Goal: Information Seeking & Learning: Learn about a topic

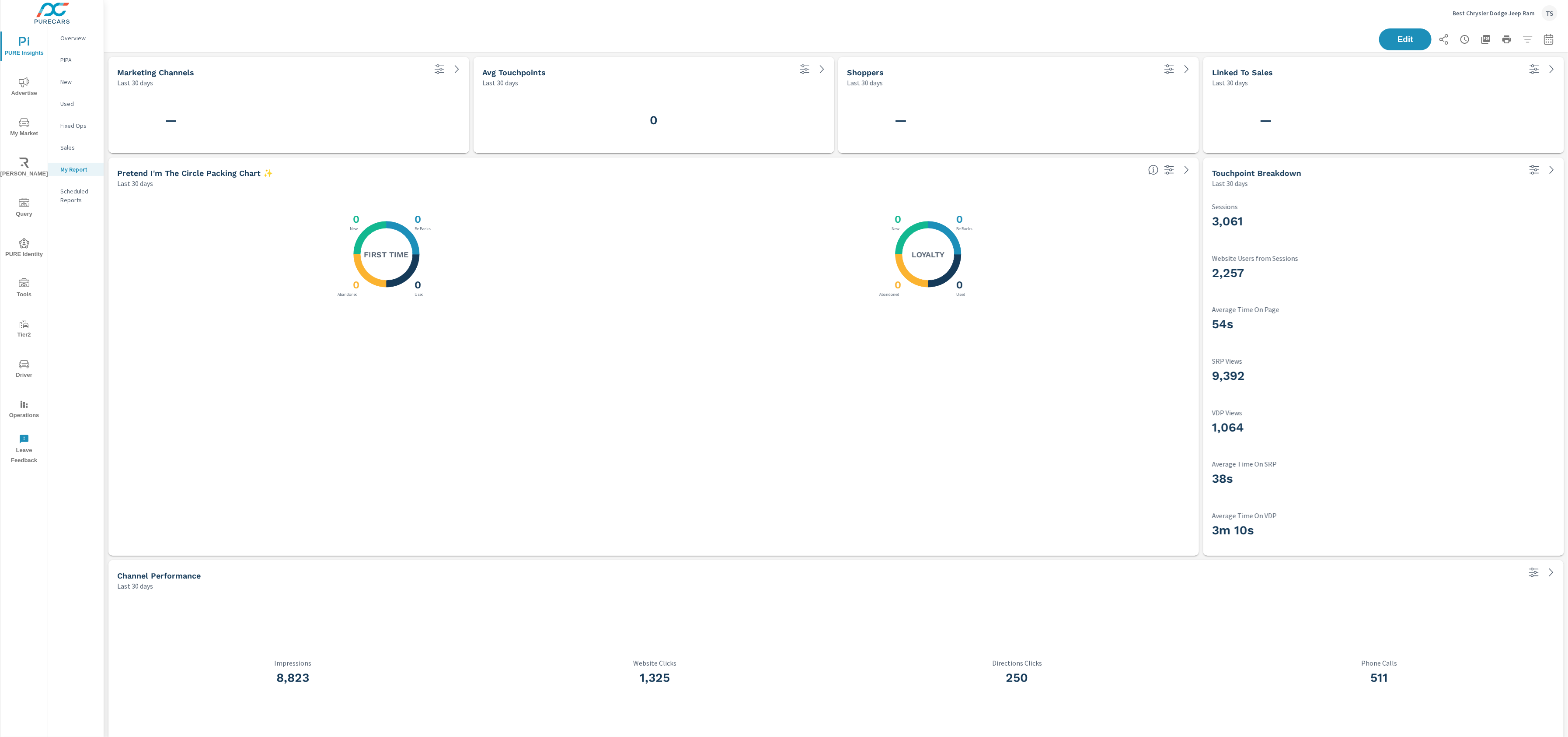
scroll to position [1011, 1465]
click at [28, 43] on icon "nav menu" at bounding box center [28, 42] width 2 height 7
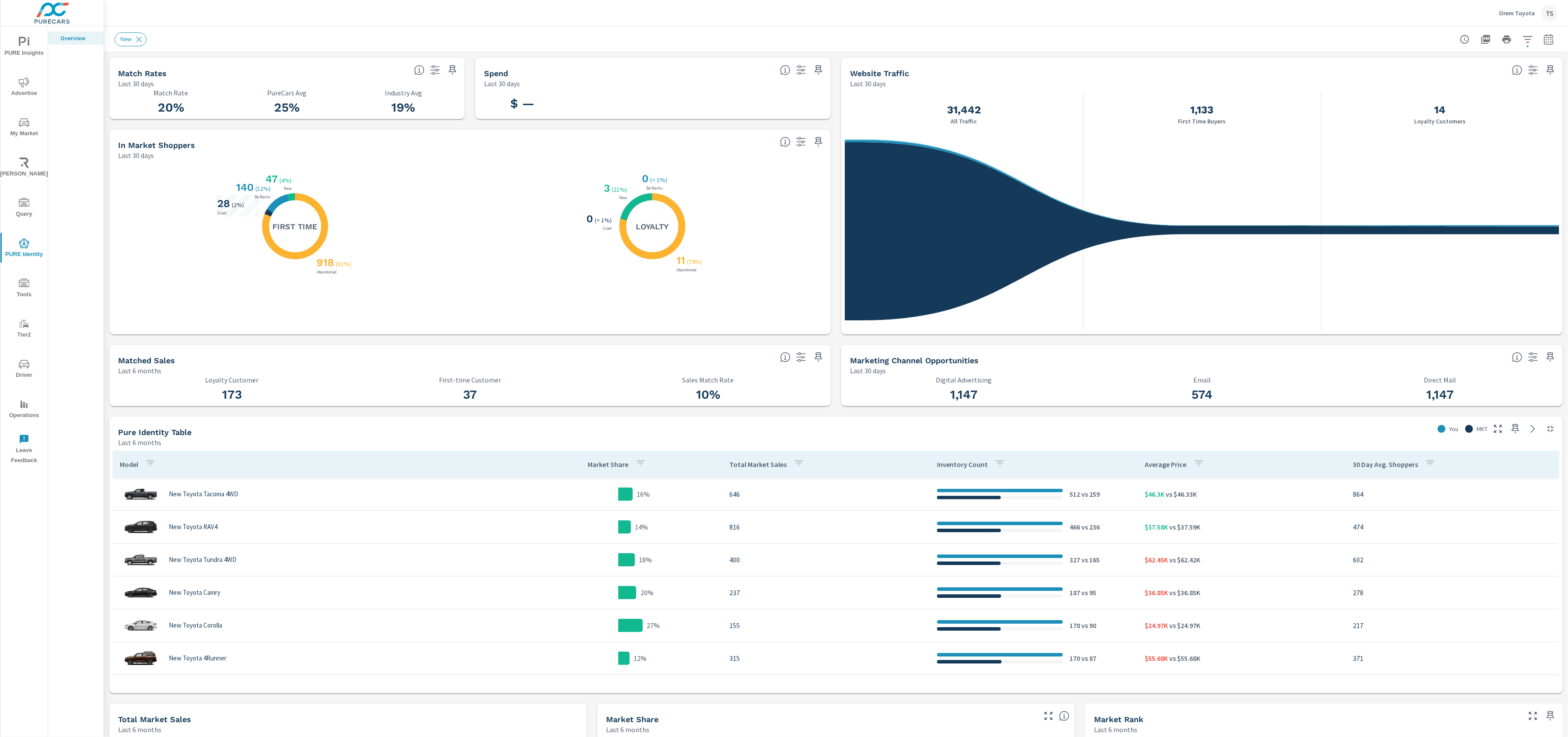
click at [19, 125] on icon "nav menu" at bounding box center [24, 122] width 10 height 10
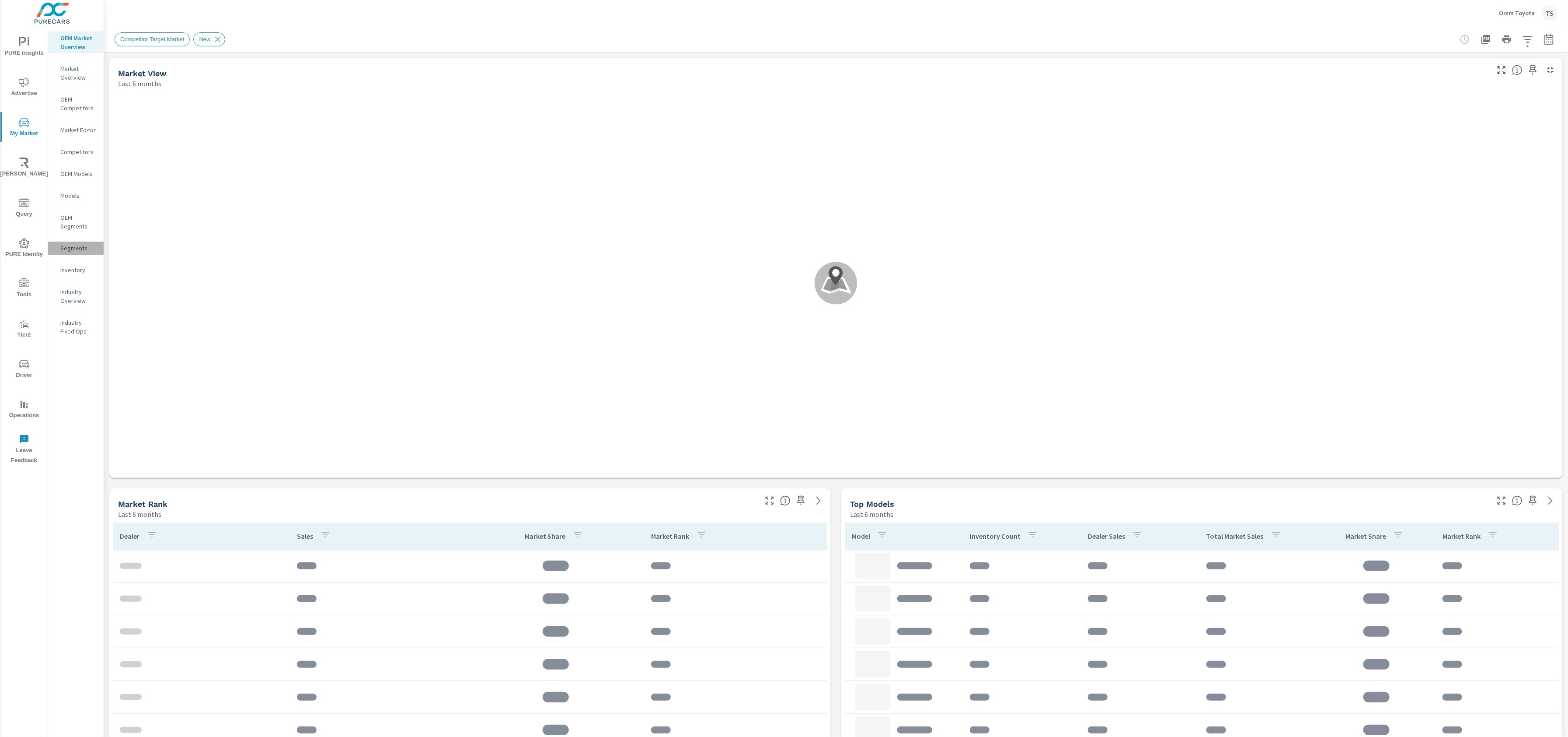
click at [80, 248] on p "Segments" at bounding box center [79, 248] width 37 height 9
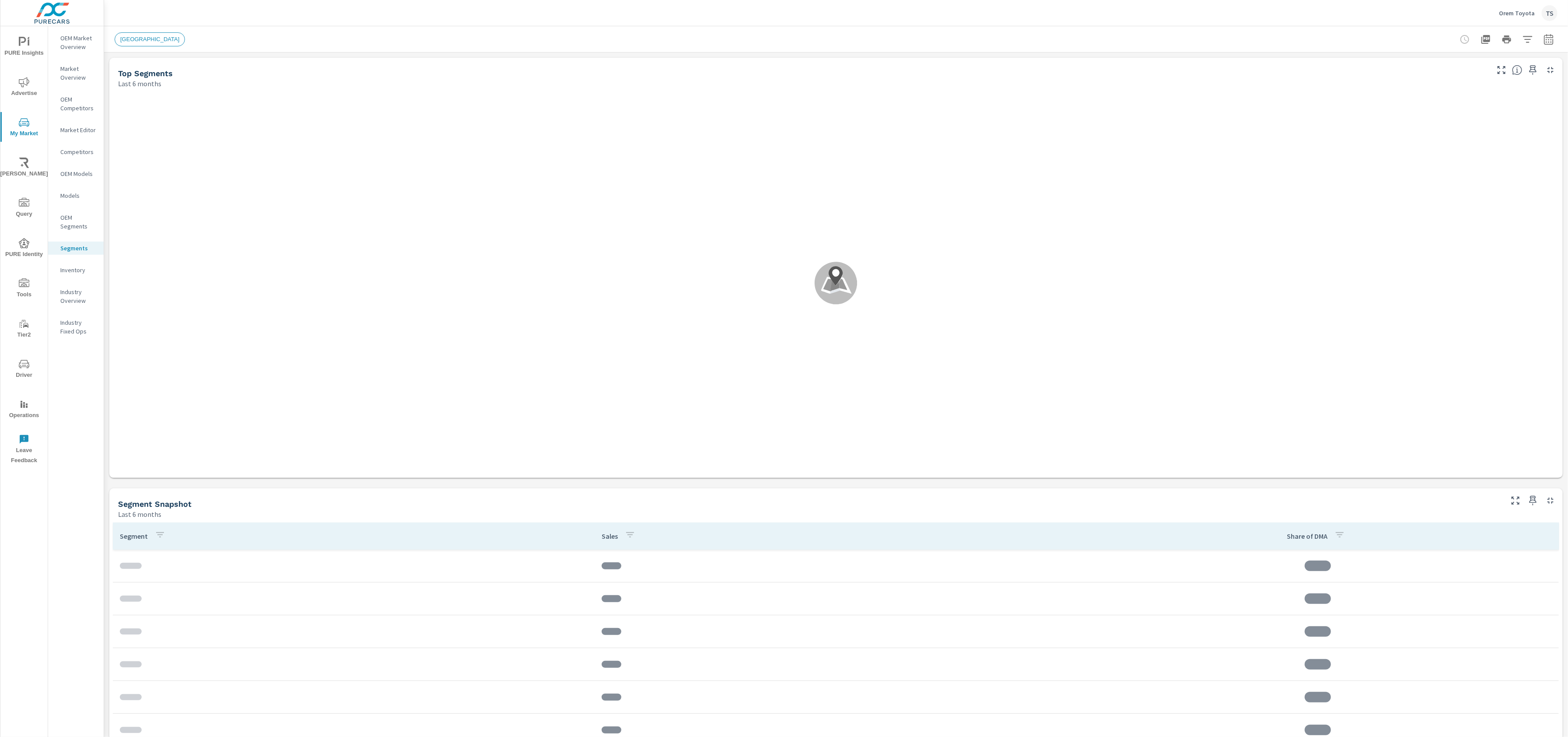
scroll to position [66, 0]
drag, startPoint x: 753, startPoint y: 273, endPoint x: 617, endPoint y: 303, distance: 139.3
click at [617, 303] on div ".map-bw_svg__st2{fill:#fdfefe}.map-bw_svg__st4{fill:#999}" at bounding box center [836, 283] width 1446 height 383
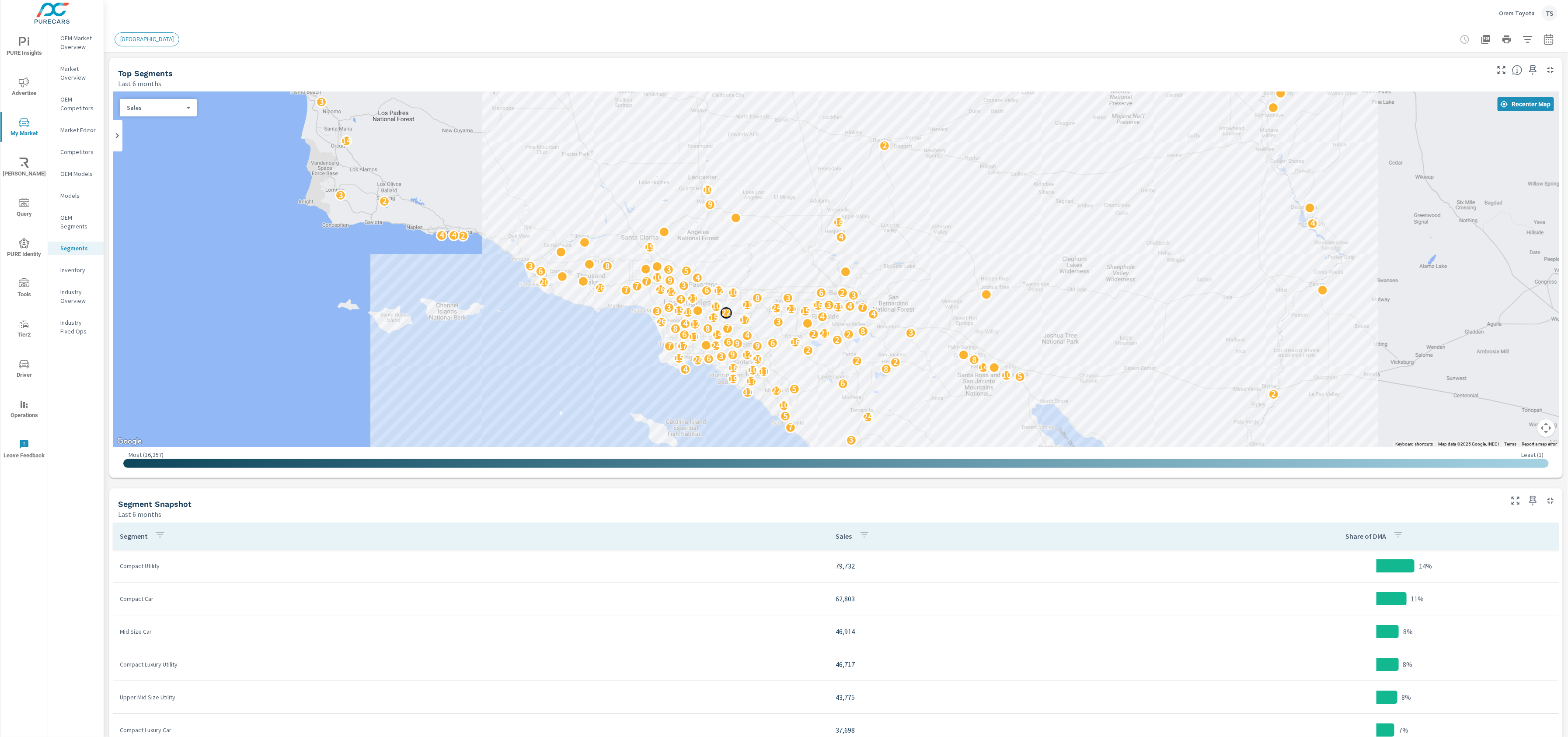
click at [729, 311] on div "← Move left → Move right ↑ Move up ↓ Move down + Zoom in - Zoom out Home Jump l…" at bounding box center [836, 283] width 1446 height 383
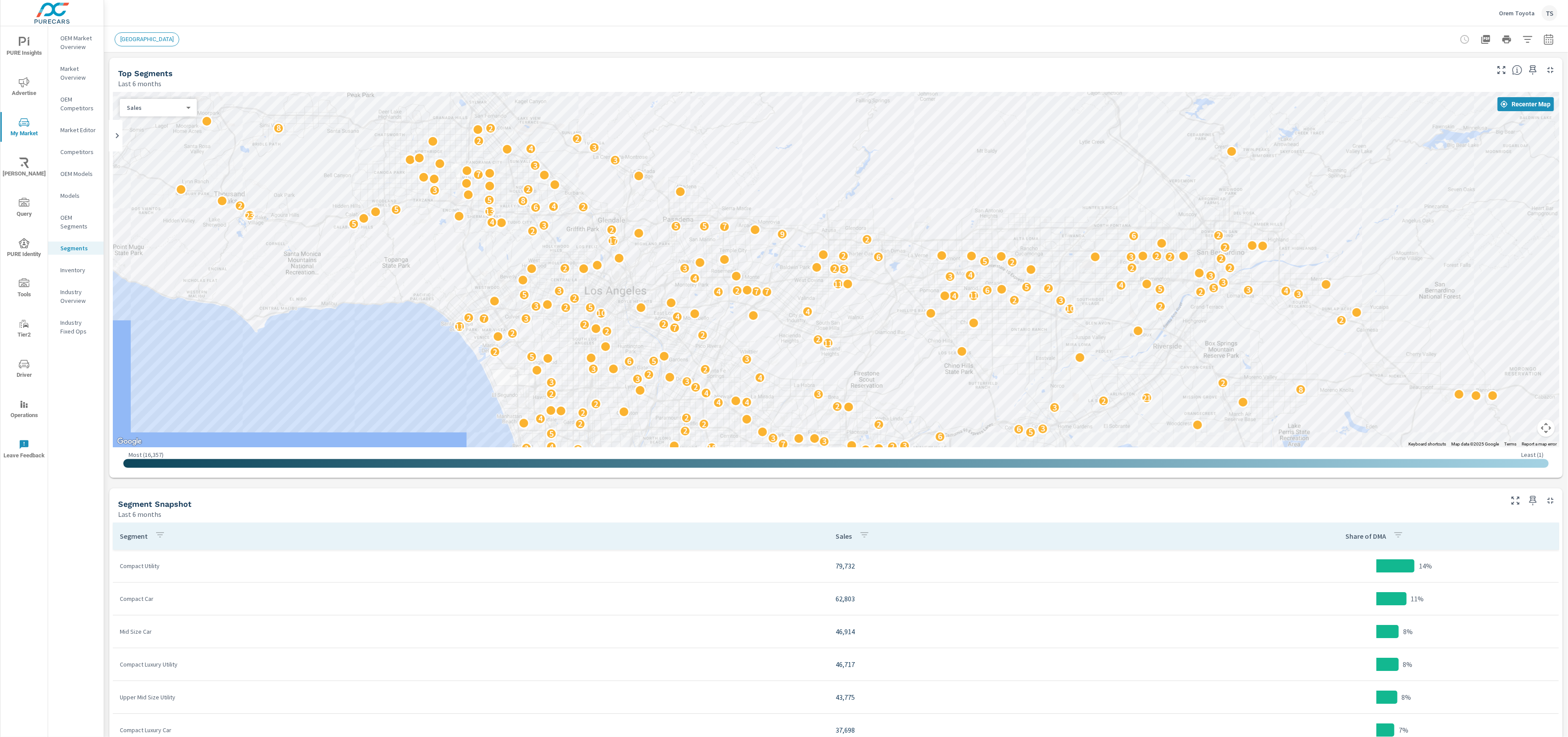
click at [67, 195] on p "Models" at bounding box center [79, 196] width 37 height 9
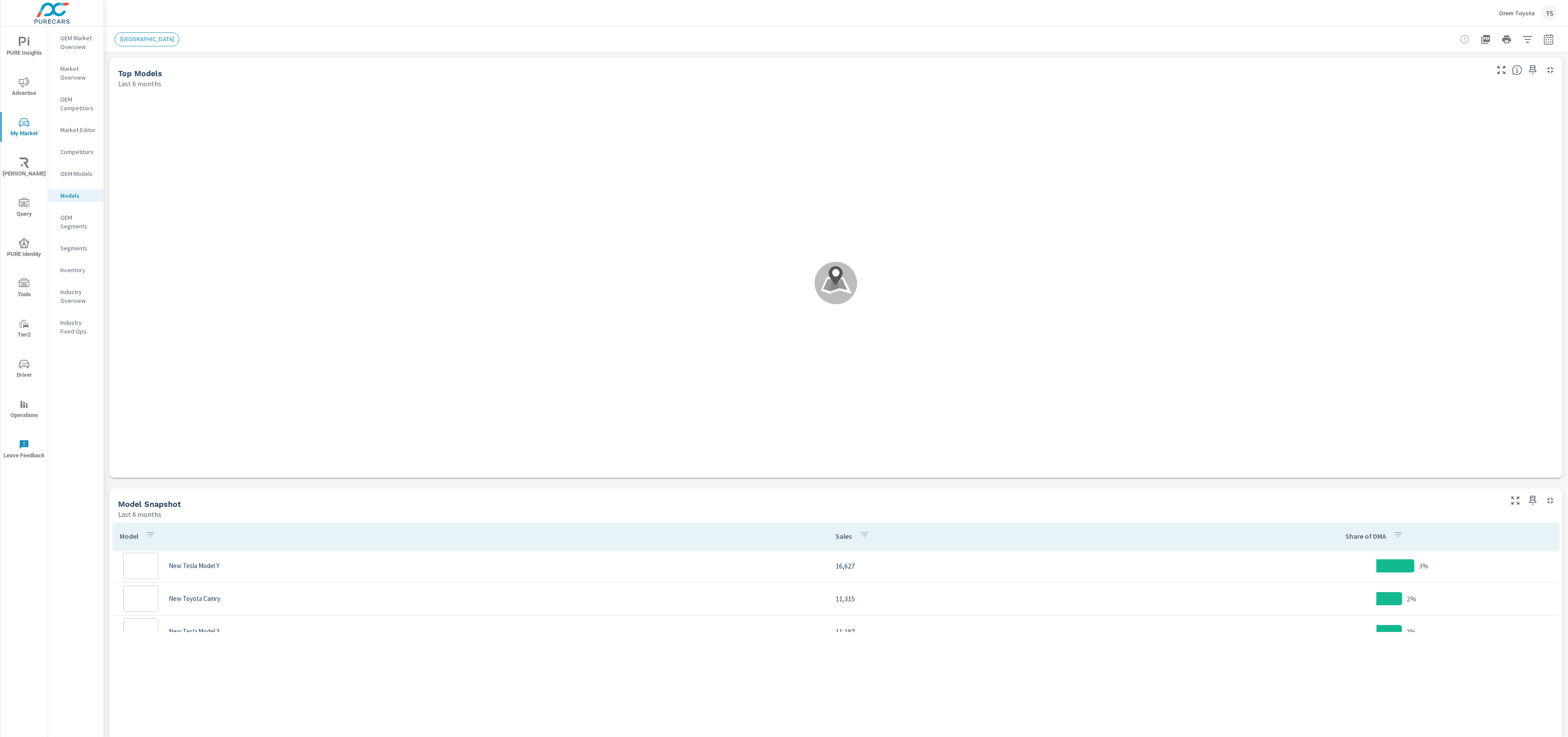
scroll to position [657, 0]
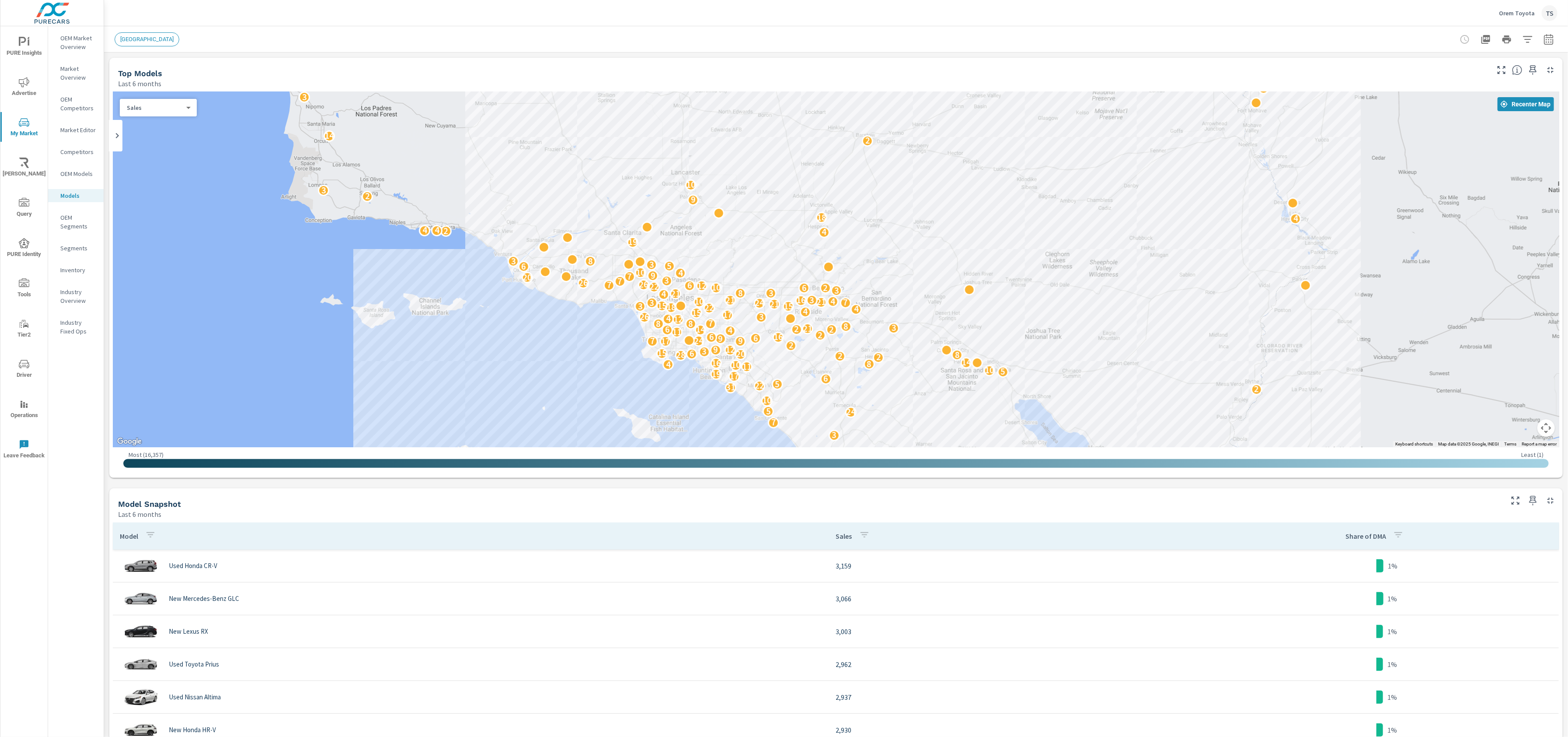
drag, startPoint x: 693, startPoint y: 295, endPoint x: 573, endPoint y: 311, distance: 121.1
click at [575, 311] on div "3 3 7 10 14 9 8 3 10 10 6 5 7 18 2 24 8 6 3 28 19 6 2 2 11 10 3 2 2 7 7 3 2 9 2…" at bounding box center [836, 269] width 1446 height 355
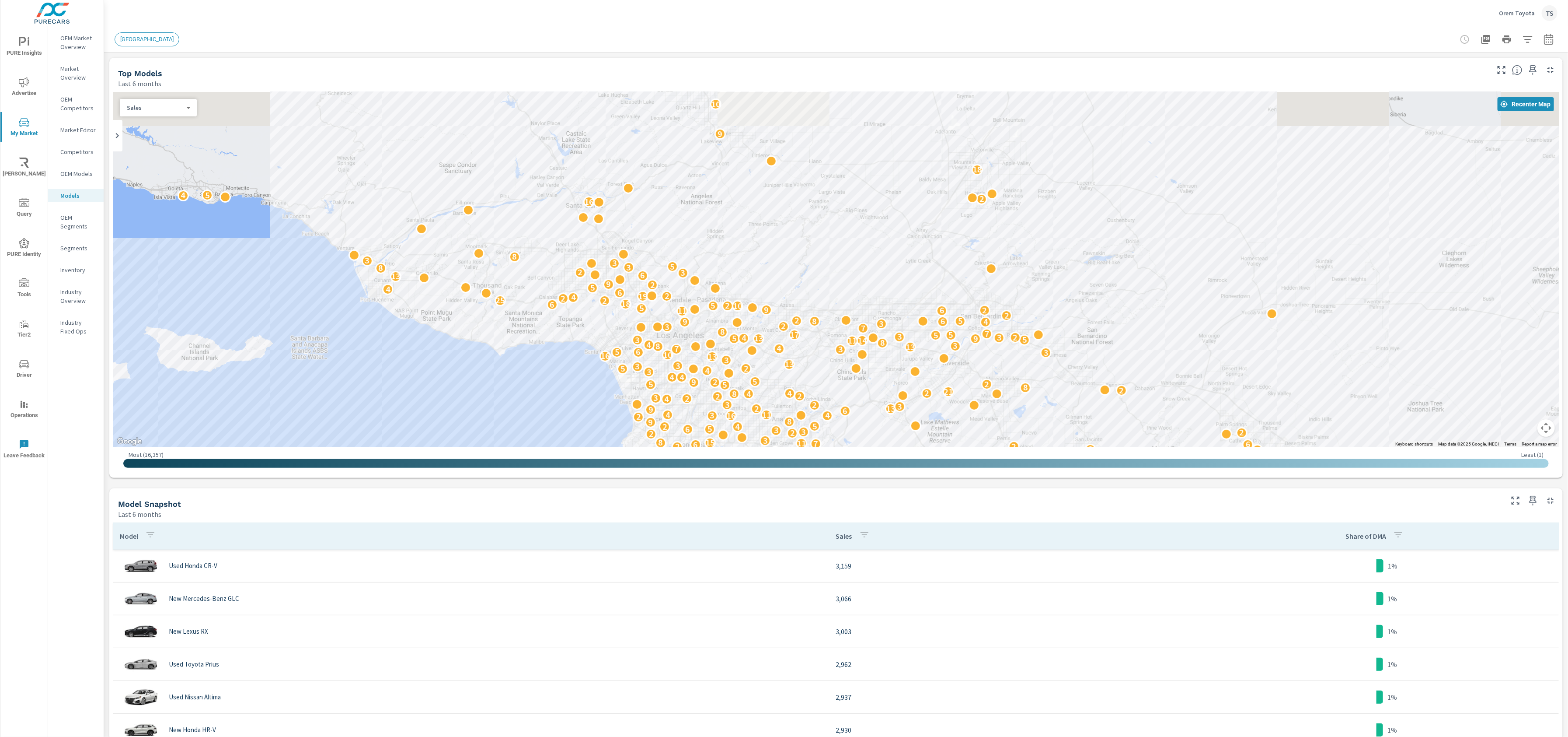
drag, startPoint x: 612, startPoint y: 245, endPoint x: 438, endPoint y: 333, distance: 195.0
click at [438, 333] on div "28 19 2 4 3 7 16 8 14 2 8 21 4 14 9 4 9 2 11 4 2 3 4 7 10 4 8 5 3 7 5 7 13 2 2 …" at bounding box center [836, 269] width 1446 height 355
